Goal: Task Accomplishment & Management: Use online tool/utility

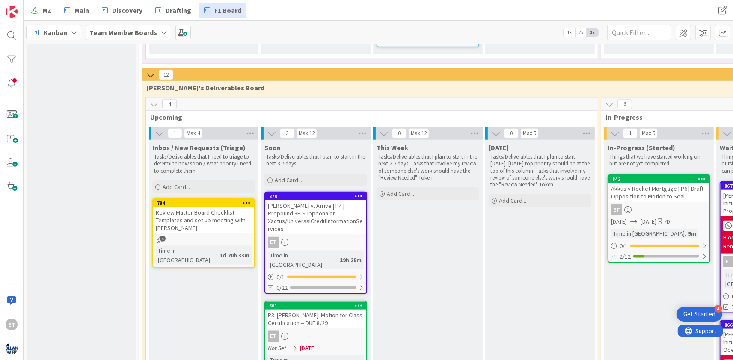
scroll to position [932, 0]
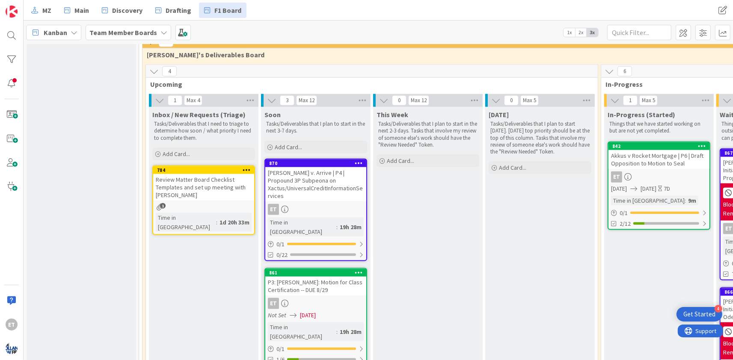
click at [326, 204] on div "ET" at bounding box center [315, 209] width 101 height 11
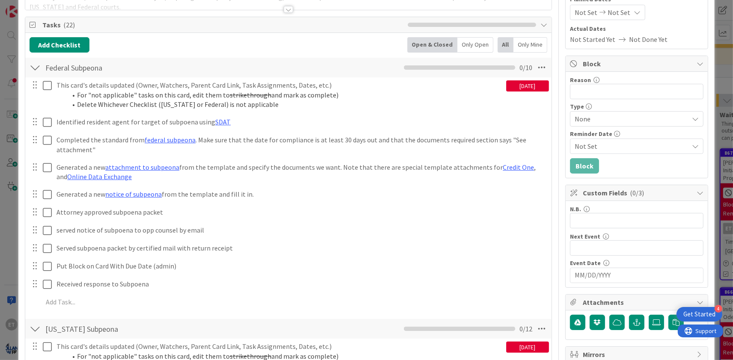
scroll to position [155, 0]
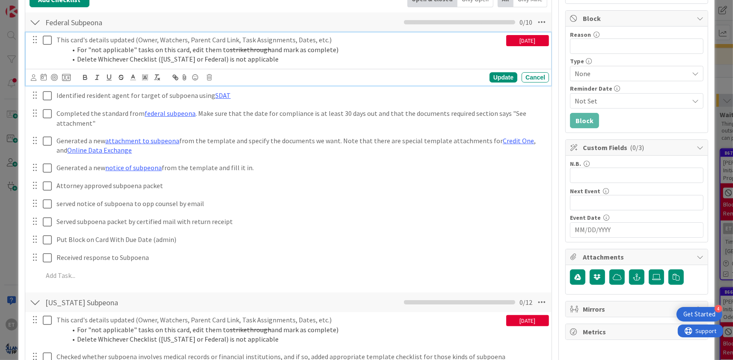
click at [50, 39] on icon at bounding box center [47, 40] width 9 height 10
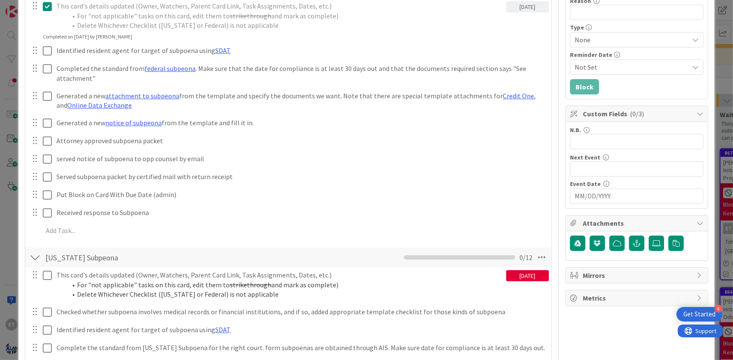
scroll to position [207, 0]
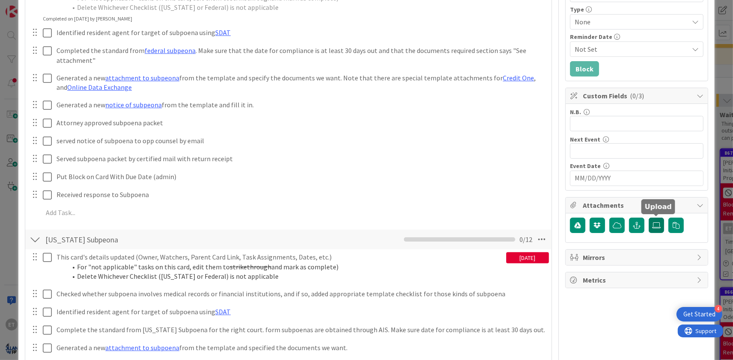
click at [657, 226] on icon at bounding box center [656, 225] width 9 height 7
click at [649, 218] on input "file" at bounding box center [649, 218] width 0 height 0
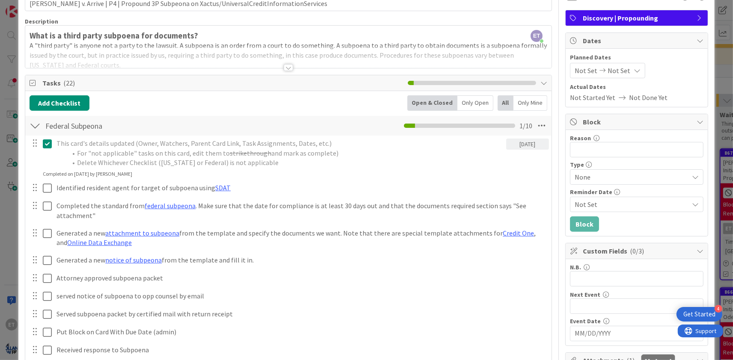
scroll to position [0, 0]
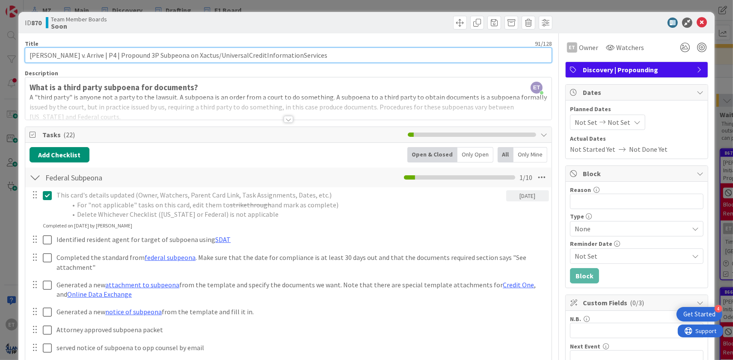
click at [224, 56] on input "[PERSON_NAME] v. Arrive | P4 | Propound 3P Subpeona on Xactus/UniversalCreditIn…" at bounding box center [288, 54] width 527 height 15
click at [242, 55] on input "[PERSON_NAME] v. Arrive | P4 | Propound 3P Subpeona on Xactus/Universal CreditI…" at bounding box center [288, 54] width 527 height 15
click at [279, 57] on input "[PERSON_NAME] v. Arrive | P4 | Propound 3P Subpeona on Xactus/Universal Credit …" at bounding box center [288, 54] width 527 height 15
type input "[PERSON_NAME] v. Arrive | P4 | Propound 3P Subpeona on Xactus/Universal Credit …"
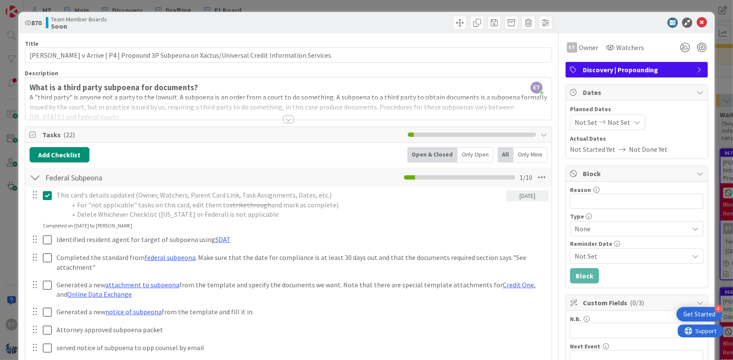
click at [327, 102] on div at bounding box center [288, 109] width 526 height 22
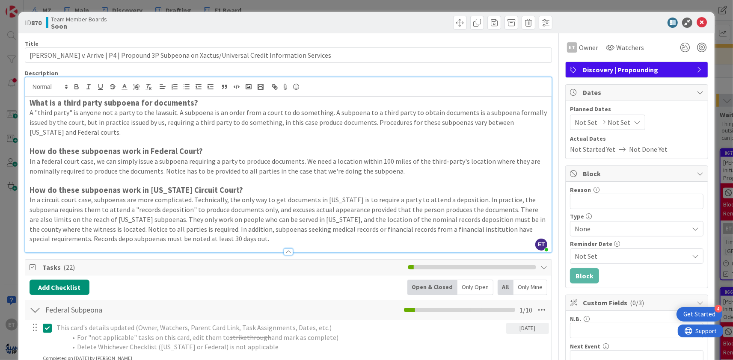
click at [30, 104] on strong "What is a third party subpoena for documents?" at bounding box center [114, 103] width 169 height 10
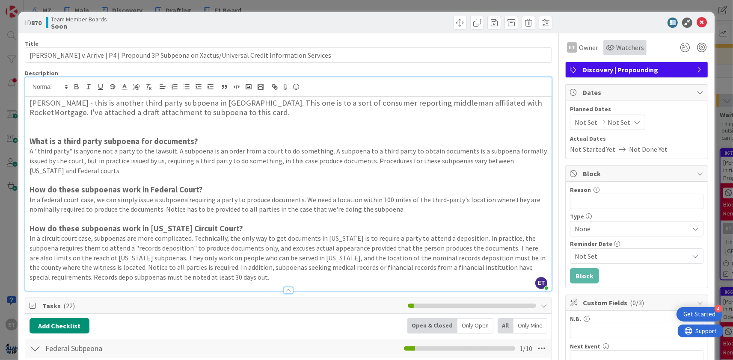
click at [626, 50] on span "Watchers" at bounding box center [630, 47] width 28 height 10
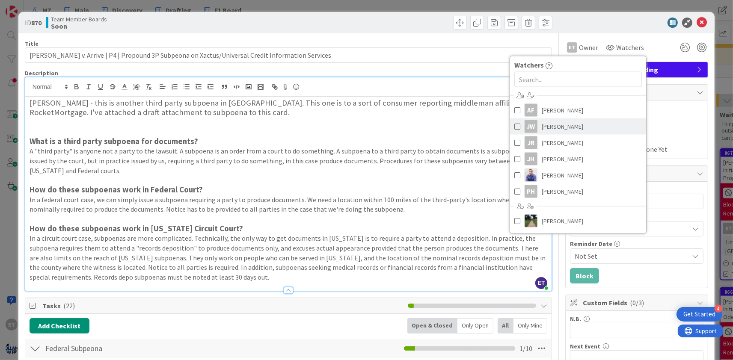
click at [517, 125] on span at bounding box center [517, 126] width 6 height 13
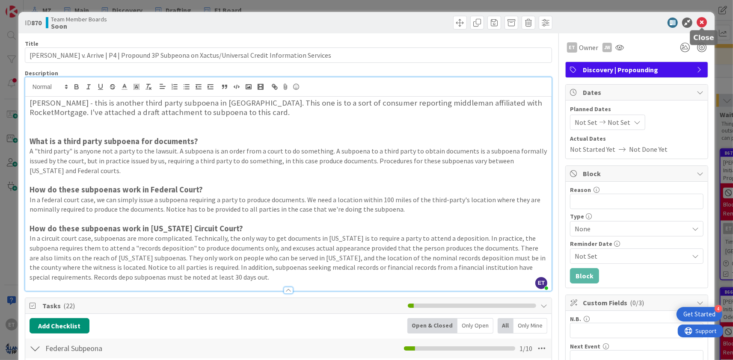
click at [704, 25] on icon at bounding box center [702, 23] width 10 height 10
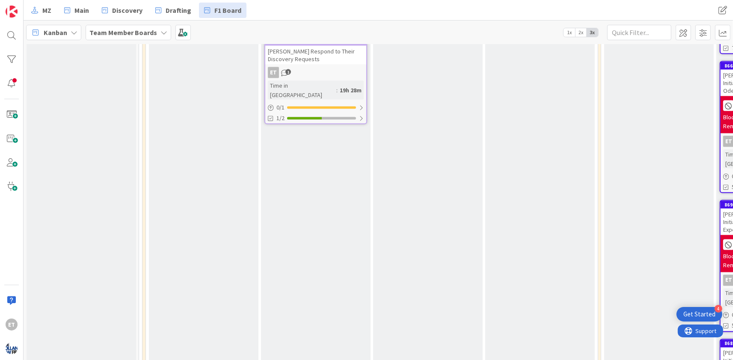
scroll to position [1191, 0]
